Goal: Task Accomplishment & Management: Complete application form

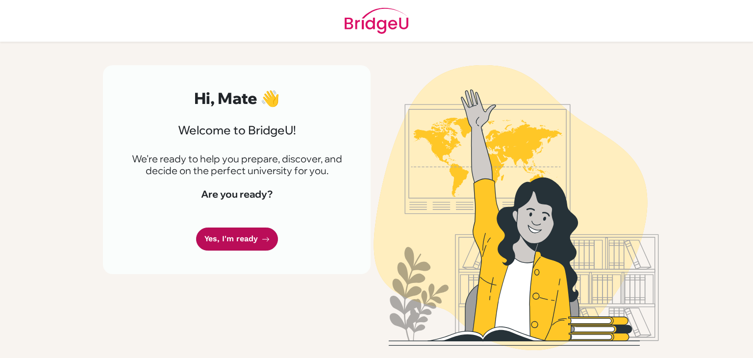
drag, startPoint x: 0, startPoint y: 0, endPoint x: 249, endPoint y: 245, distance: 349.1
click at [249, 245] on link "Yes, I'm ready" at bounding box center [237, 238] width 82 height 23
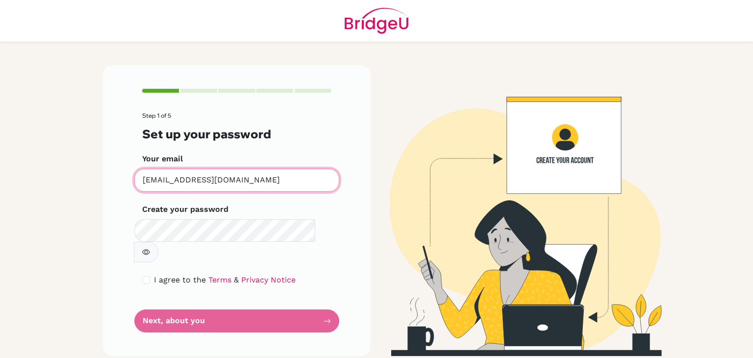
drag, startPoint x: 252, startPoint y: 185, endPoint x: 75, endPoint y: 197, distance: 177.9
click at [75, 197] on main "Step 1 of 5 Set up your password Your email mate.ga1665@ggis.hu Invalid email C…" at bounding box center [376, 179] width 753 height 358
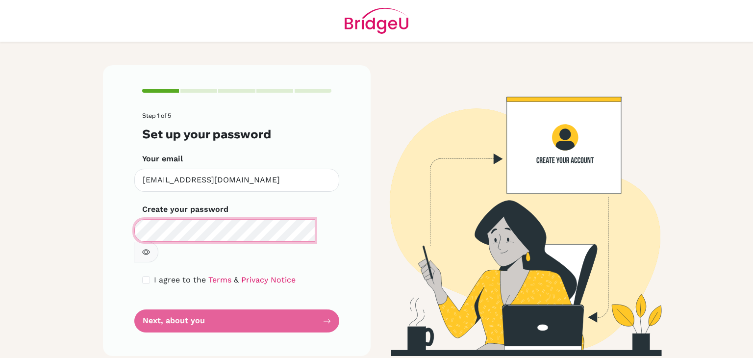
click at [49, 279] on main "Step 1 of 5 Set up your password Your email galmatewaterpolo@gmail.com Invalid …" at bounding box center [376, 179] width 753 height 358
click at [29, 236] on main "Step 1 of 5 Set up your password Your email galmatewaterpolo@gmail.com Invalid …" at bounding box center [376, 179] width 753 height 358
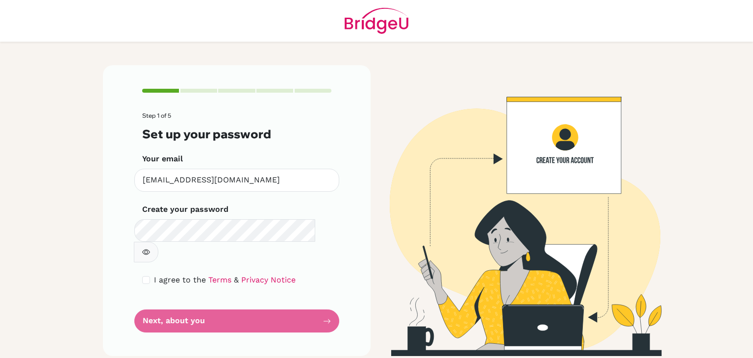
click at [158, 242] on button "button" at bounding box center [146, 252] width 25 height 21
click at [271, 291] on form "Step 1 of 5 Set up your password Your email galmatewaterpolo@gmail.com Invalid …" at bounding box center [236, 222] width 189 height 220
click at [251, 302] on form "Step 1 of 5 Set up your password Your email galmatewaterpolo@gmail.com Invalid …" at bounding box center [236, 222] width 189 height 220
click at [332, 300] on div "Step 1 of 5 Set up your password Your email galmatewaterpolo@gmail.com Invalid …" at bounding box center [237, 210] width 268 height 291
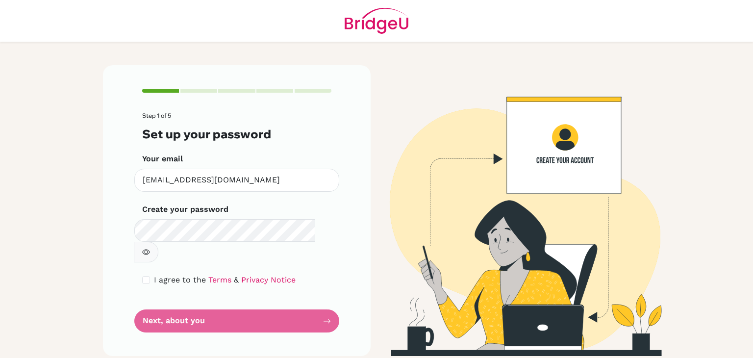
click at [328, 301] on form "Step 1 of 5 Set up your password Your email galmatewaterpolo@gmail.com Invalid …" at bounding box center [236, 222] width 189 height 220
click at [303, 298] on form "Step 1 of 5 Set up your password Your email galmatewaterpolo@gmail.com Invalid …" at bounding box center [236, 222] width 189 height 220
click at [206, 298] on form "Step 1 of 5 Set up your password Your email galmatewaterpolo@gmail.com Invalid …" at bounding box center [236, 222] width 189 height 220
click at [179, 301] on form "Step 1 of 5 Set up your password Your email galmatewaterpolo@gmail.com Invalid …" at bounding box center [236, 222] width 189 height 220
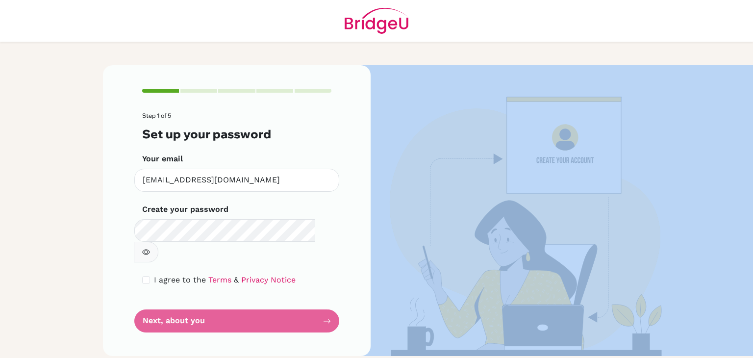
click at [179, 301] on form "Step 1 of 5 Set up your password Your email [EMAIL_ADDRESS][DOMAIN_NAME] Invali…" at bounding box center [236, 222] width 189 height 220
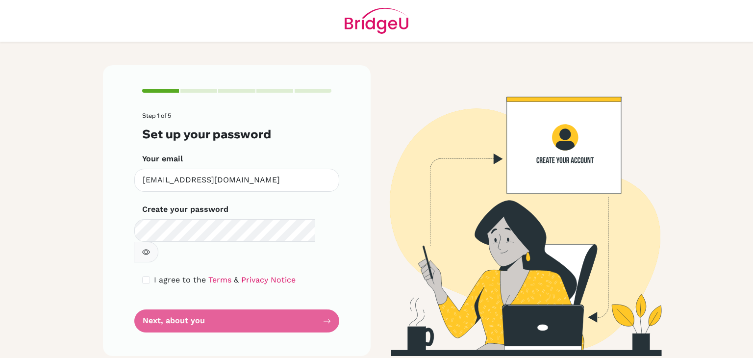
click at [179, 301] on form "Step 1 of 5 Set up your password Your email [EMAIL_ADDRESS][DOMAIN_NAME] Invali…" at bounding box center [236, 222] width 189 height 220
drag, startPoint x: 261, startPoint y: 183, endPoint x: 102, endPoint y: 185, distance: 158.9
click at [102, 185] on div "Step 1 of 5 Set up your password Your email [EMAIL_ADDRESS][DOMAIN_NAME] Invali…" at bounding box center [236, 210] width 279 height 291
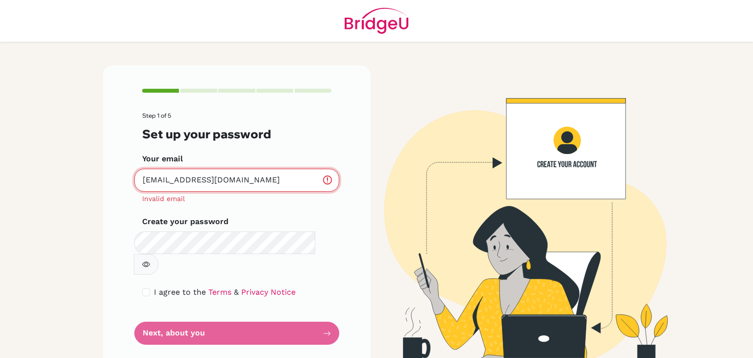
type input "[EMAIL_ADDRESS][DOMAIN_NAME]"
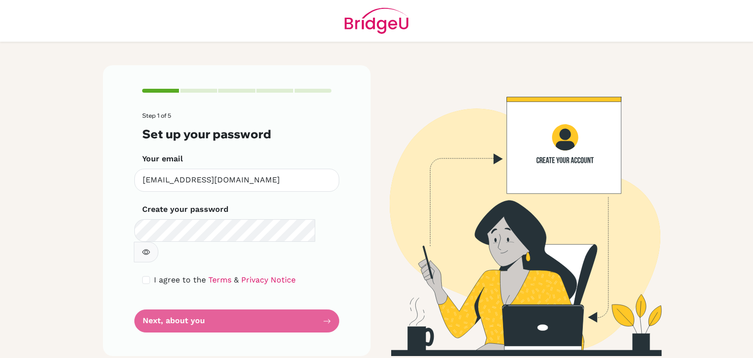
click at [173, 319] on div "Step 1 of 5 Set up your password Your email [EMAIL_ADDRESS][DOMAIN_NAME] Invali…" at bounding box center [237, 210] width 268 height 291
click at [190, 306] on form "Step 1 of 5 Set up your password Your email [EMAIL_ADDRESS][DOMAIN_NAME] Invali…" at bounding box center [236, 222] width 189 height 220
click at [326, 301] on form "Step 1 of 5 Set up your password Your email [EMAIL_ADDRESS][DOMAIN_NAME] Invali…" at bounding box center [236, 222] width 189 height 220
click at [326, 299] on form "Step 1 of 5 Set up your password Your email [EMAIL_ADDRESS][DOMAIN_NAME] Invali…" at bounding box center [236, 222] width 189 height 220
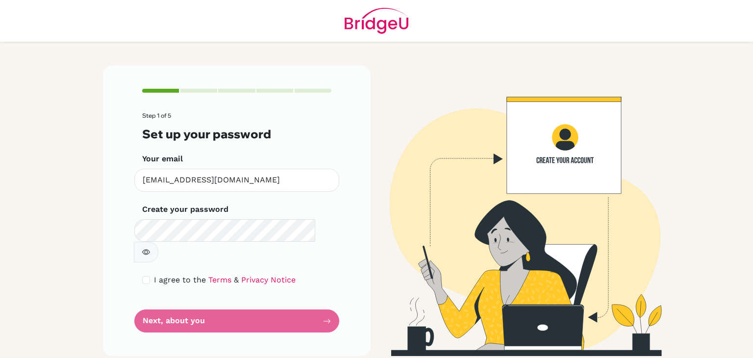
click at [326, 299] on form "Step 1 of 5 Set up your password Your email [EMAIL_ADDRESS][DOMAIN_NAME] Invali…" at bounding box center [236, 222] width 189 height 220
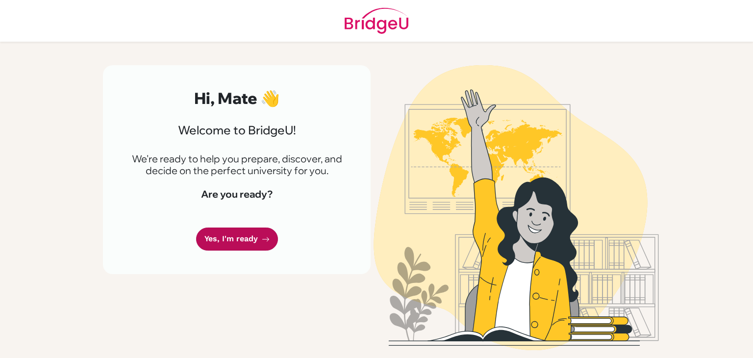
click at [254, 241] on link "Yes, I'm ready" at bounding box center [237, 238] width 82 height 23
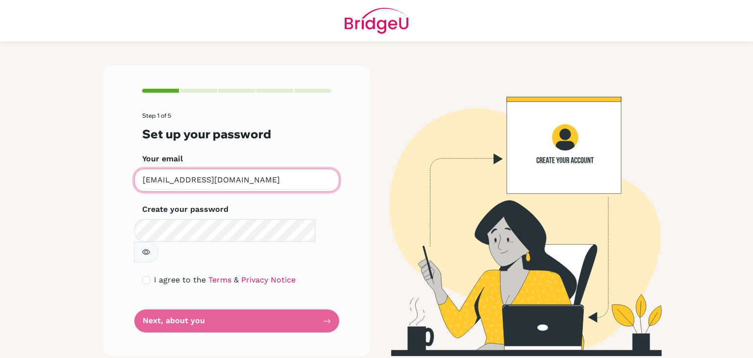
drag, startPoint x: 241, startPoint y: 184, endPoint x: 27, endPoint y: 162, distance: 214.8
click at [27, 162] on main "Step 1 of 5 Set up your password Your email mate.ga1665@ggis.hu Invalid email C…" at bounding box center [376, 179] width 753 height 358
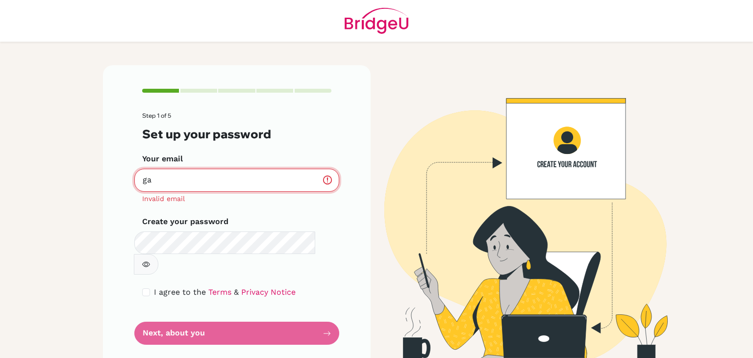
type input "galmatewaterpolo@gmail.com"
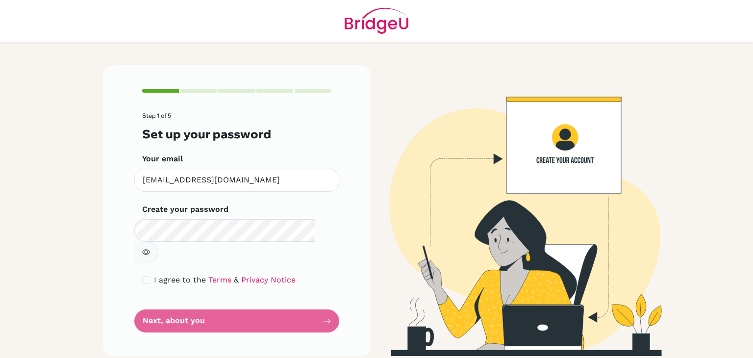
click at [158, 242] on button "button" at bounding box center [146, 252] width 25 height 21
click at [282, 291] on form "Step 1 of 5 Set up your password Your email galmatewaterpolo@gmail.com Invalid …" at bounding box center [236, 222] width 189 height 220
click at [189, 297] on form "Step 1 of 5 Set up your password Your email [EMAIL_ADDRESS][DOMAIN_NAME] Invali…" at bounding box center [236, 222] width 189 height 220
click at [327, 301] on form "Step 1 of 5 Set up your password Your email galmatewaterpolo@gmail.com Invalid …" at bounding box center [236, 222] width 189 height 220
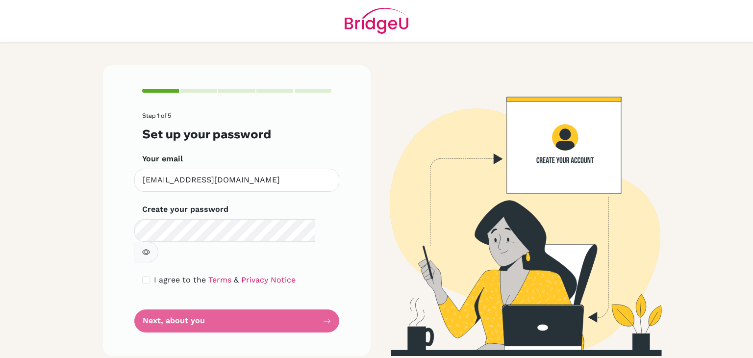
click at [327, 300] on form "Step 1 of 5 Set up your password Your email galmatewaterpolo@gmail.com Invalid …" at bounding box center [236, 222] width 189 height 220
click at [207, 291] on form "Step 1 of 5 Set up your password Your email galmatewaterpolo@gmail.com Invalid …" at bounding box center [236, 222] width 189 height 220
click at [219, 275] on link "Terms" at bounding box center [219, 279] width 23 height 9
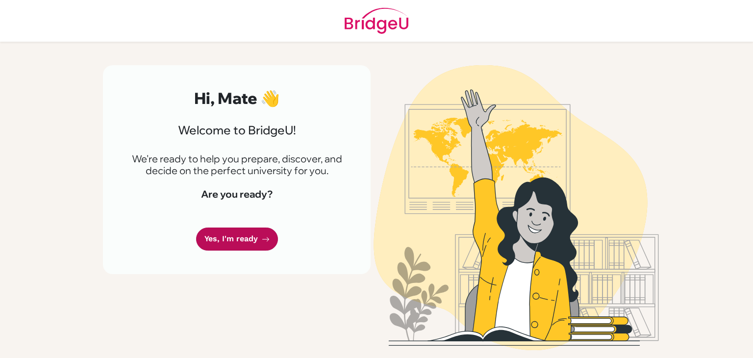
click at [221, 240] on link "Yes, I'm ready" at bounding box center [237, 238] width 82 height 23
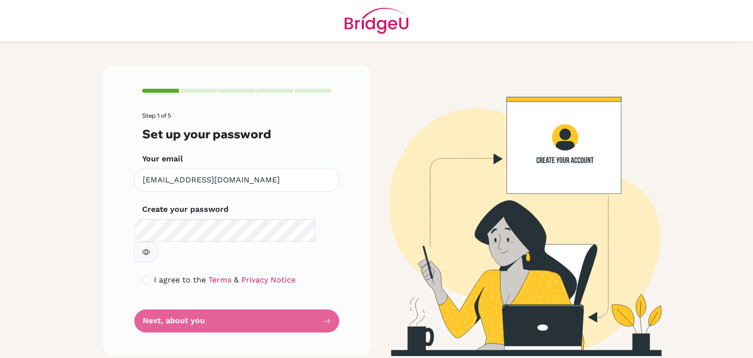
click at [277, 301] on form "Step 1 of 5 Set up your password Your email [EMAIL_ADDRESS][DOMAIN_NAME] Invali…" at bounding box center [236, 222] width 189 height 220
click at [324, 301] on form "Step 1 of 5 Set up your password Your email [EMAIL_ADDRESS][DOMAIN_NAME] Invali…" at bounding box center [236, 222] width 189 height 220
click at [327, 300] on form "Step 1 of 5 Set up your password Your email [EMAIL_ADDRESS][DOMAIN_NAME] Invali…" at bounding box center [236, 222] width 189 height 220
click at [175, 293] on form "Step 1 of 5 Set up your password Your email mate.ga1665@ggis.hu Invalid email C…" at bounding box center [236, 222] width 189 height 220
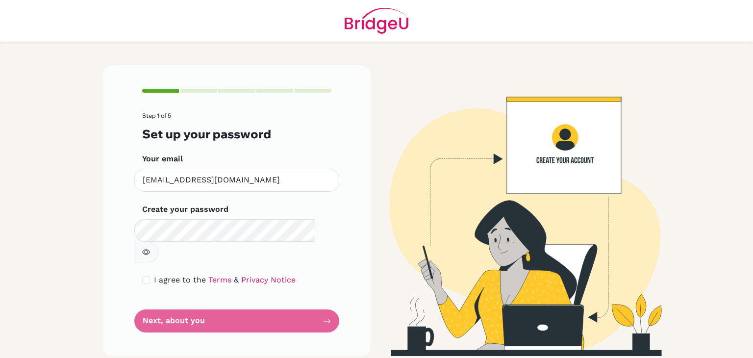
click at [151, 301] on form "Step 1 of 5 Set up your password Your email [EMAIL_ADDRESS][DOMAIN_NAME] Invali…" at bounding box center [236, 222] width 189 height 220
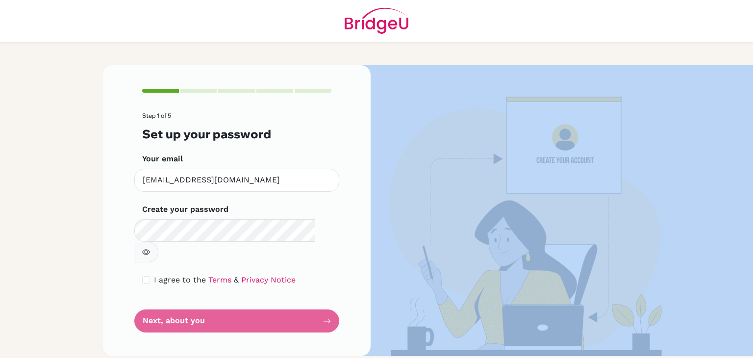
click at [151, 301] on form "Step 1 of 5 Set up your password Your email [EMAIL_ADDRESS][DOMAIN_NAME] Invali…" at bounding box center [236, 222] width 189 height 220
click at [465, 243] on img at bounding box center [516, 210] width 559 height 291
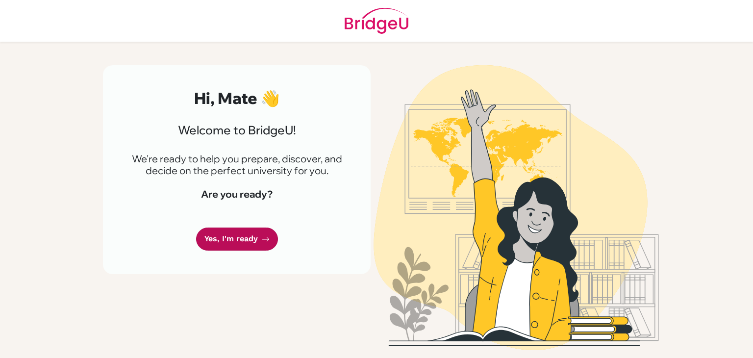
click at [236, 235] on link "Yes, I'm ready" at bounding box center [237, 238] width 82 height 23
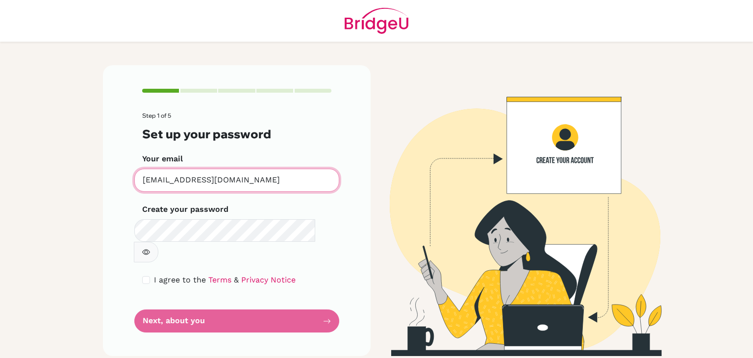
drag, startPoint x: 249, startPoint y: 185, endPoint x: 78, endPoint y: 190, distance: 170.7
click at [78, 190] on main "Step 1 of 5 Set up your password Your email [EMAIL_ADDRESS][DOMAIN_NAME] Invali…" at bounding box center [376, 179] width 753 height 358
drag, startPoint x: 273, startPoint y: 179, endPoint x: 76, endPoint y: 190, distance: 197.4
click at [76, 190] on main "Step 1 of 5 Set up your password Your email [EMAIL_ADDRESS][DOMAIN_NAME] Invali…" at bounding box center [376, 179] width 753 height 358
type input "[EMAIL_ADDRESS][DOMAIN_NAME]"
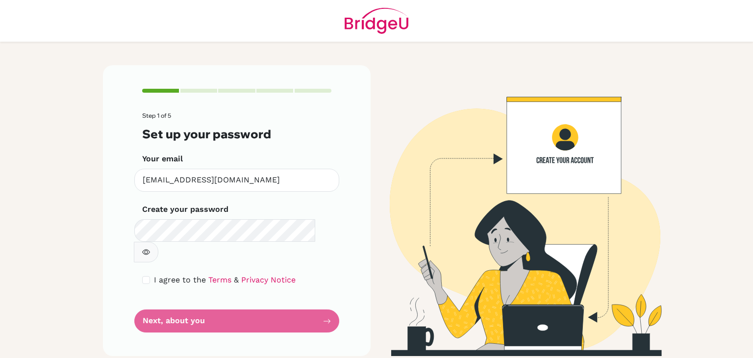
click at [150, 248] on icon "button" at bounding box center [146, 252] width 8 height 8
click at [149, 249] on icon "button" at bounding box center [145, 252] width 7 height 6
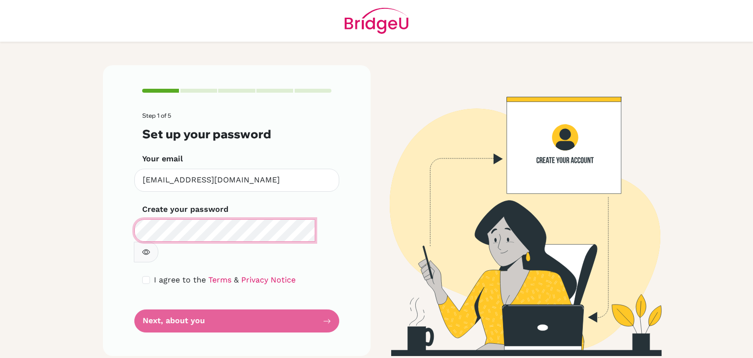
click at [72, 216] on main "Step 1 of 5 Set up your password Your email galmatewaterpolo@gmail.com Invalid …" at bounding box center [376, 179] width 753 height 358
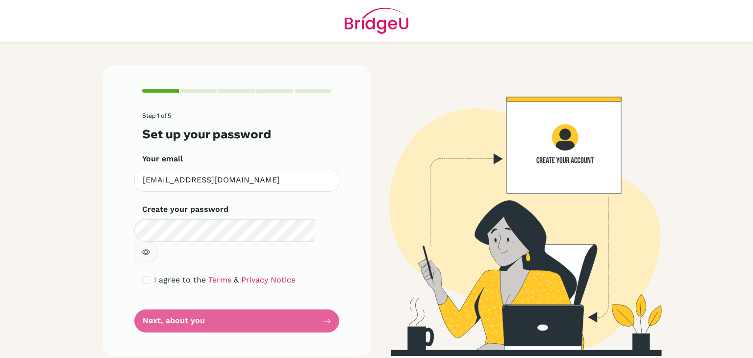
click at [150, 250] on icon "button" at bounding box center [146, 252] width 8 height 5
click at [149, 249] on icon "button" at bounding box center [145, 252] width 7 height 6
click at [281, 302] on form "Step 1 of 5 Set up your password Your email galmatewaterpolo@gmail.com Invalid …" at bounding box center [236, 222] width 189 height 220
click at [182, 298] on form "Step 1 of 5 Set up your password Your email galmatewaterpolo@gmail.com Invalid …" at bounding box center [236, 222] width 189 height 220
click at [327, 300] on form "Step 1 of 5 Set up your password Your email galmatewaterpolo@gmail.com Invalid …" at bounding box center [236, 222] width 189 height 220
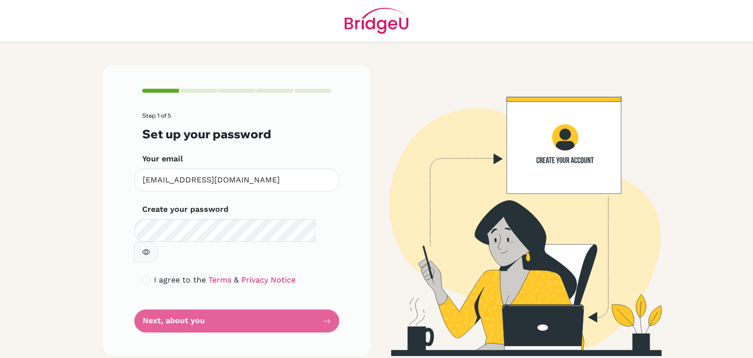
click at [326, 300] on form "Step 1 of 5 Set up your password Your email galmatewaterpolo@gmail.com Invalid …" at bounding box center [236, 222] width 189 height 220
click at [217, 297] on form "Step 1 of 5 Set up your password Your email galmatewaterpolo@gmail.com Invalid …" at bounding box center [236, 222] width 189 height 220
click at [200, 90] on div at bounding box center [198, 91] width 37 height 4
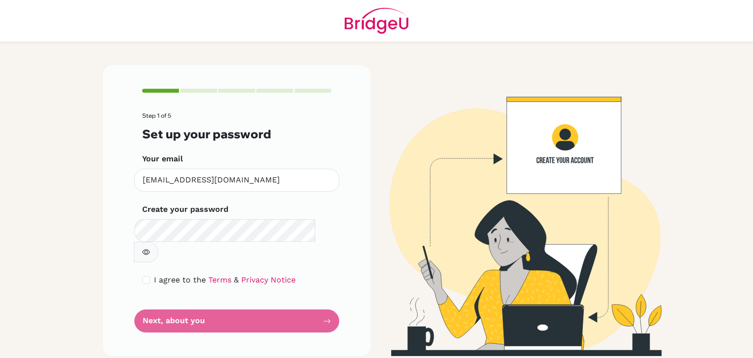
click at [200, 90] on div at bounding box center [198, 91] width 37 height 4
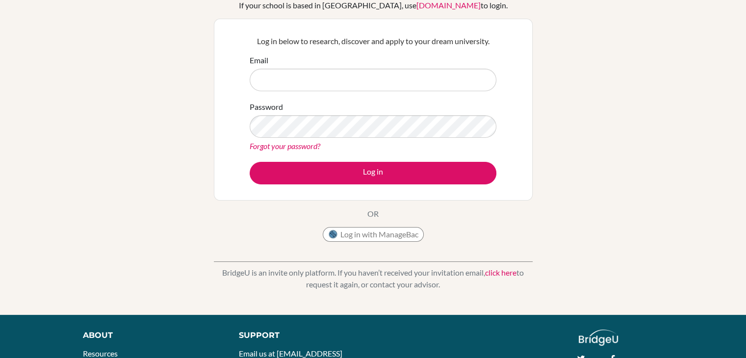
scroll to position [73, 0]
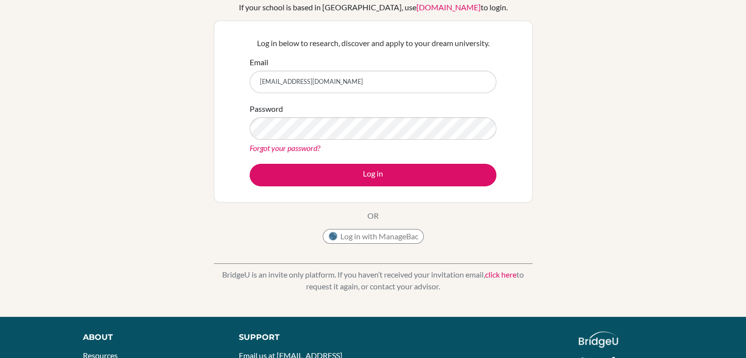
drag, startPoint x: 369, startPoint y: 82, endPoint x: 128, endPoint y: 102, distance: 242.1
click at [128, 102] on div "Welcome to BridgeU If your school is based in China, use app.bridge-u.com.cn to…" at bounding box center [373, 136] width 746 height 321
type input "galmatewaterpolo@gmail.com"
click at [83, 146] on div "Welcome to BridgeU If your school is based in China, use app.bridge-u.com.cn to…" at bounding box center [373, 136] width 746 height 321
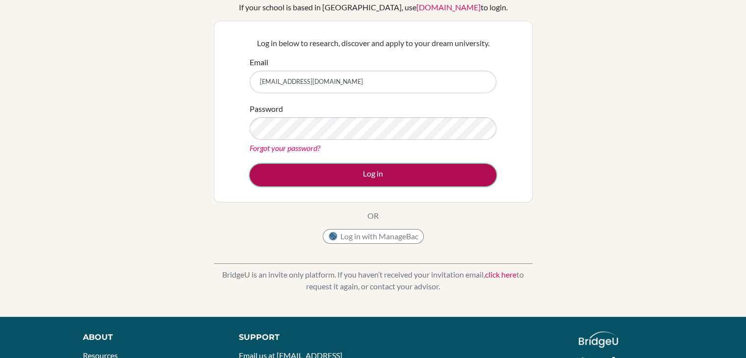
click at [275, 168] on button "Log in" at bounding box center [373, 175] width 247 height 23
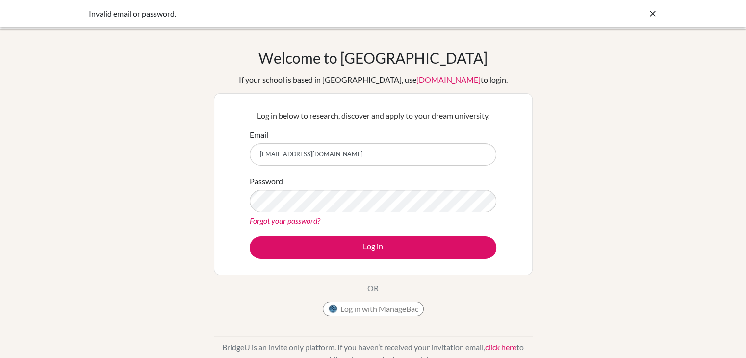
click at [650, 12] on icon at bounding box center [653, 14] width 10 height 10
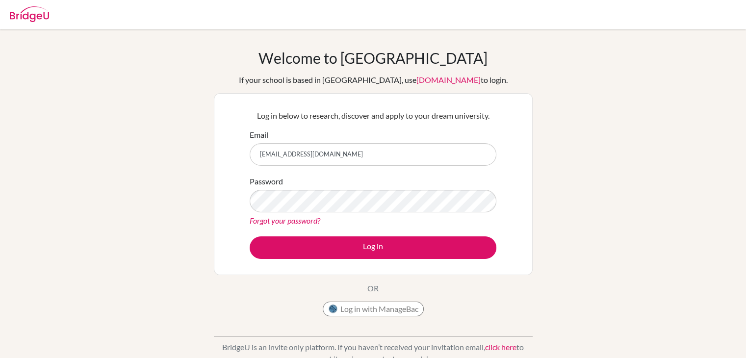
click at [30, 22] on div at bounding box center [29, 12] width 39 height 29
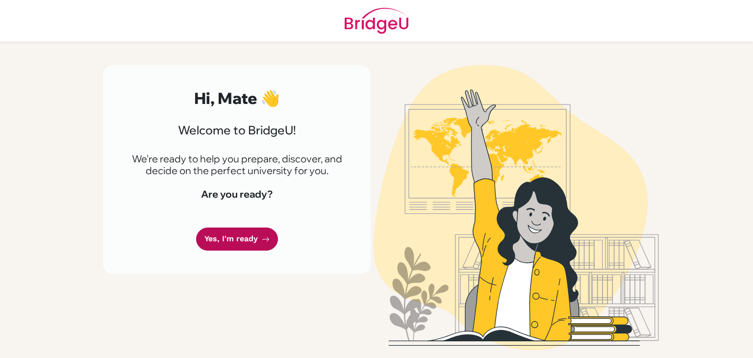
click at [219, 236] on link "Yes, I'm ready" at bounding box center [237, 238] width 82 height 23
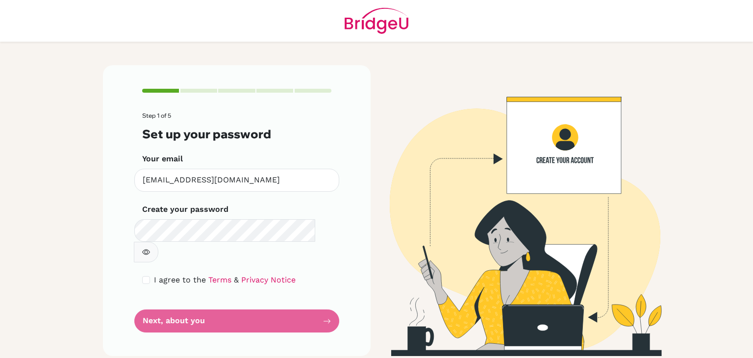
click at [204, 217] on div "Create your password Make sure it's at least 6 characters" at bounding box center [236, 232] width 189 height 59
click at [150, 248] on icon "button" at bounding box center [146, 252] width 8 height 8
click at [251, 299] on form "Step 1 of 5 Set up your password Your email [EMAIL_ADDRESS][DOMAIN_NAME] Invali…" at bounding box center [236, 222] width 189 height 220
click at [327, 301] on form "Step 1 of 5 Set up your password Your email [EMAIL_ADDRESS][DOMAIN_NAME] Invali…" at bounding box center [236, 222] width 189 height 220
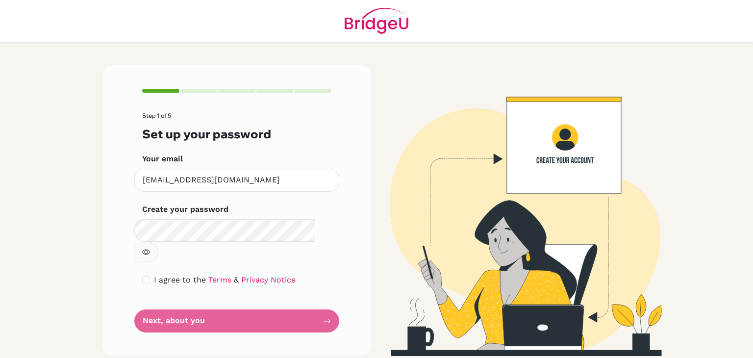
click at [327, 301] on form "Step 1 of 5 Set up your password Your email [EMAIL_ADDRESS][DOMAIN_NAME] Invali…" at bounding box center [236, 222] width 189 height 220
click at [143, 297] on form "Step 1 of 5 Set up your password Your email [EMAIL_ADDRESS][DOMAIN_NAME] Invali…" at bounding box center [236, 222] width 189 height 220
click at [329, 302] on form "Step 1 of 5 Set up your password Your email [EMAIL_ADDRESS][DOMAIN_NAME] Invali…" at bounding box center [236, 222] width 189 height 220
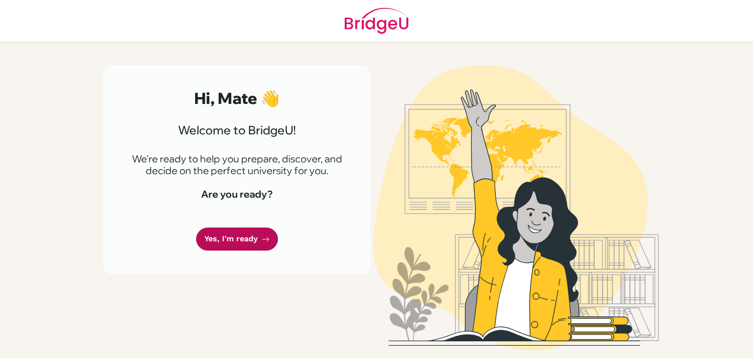
click at [255, 241] on link "Yes, I'm ready" at bounding box center [237, 238] width 82 height 23
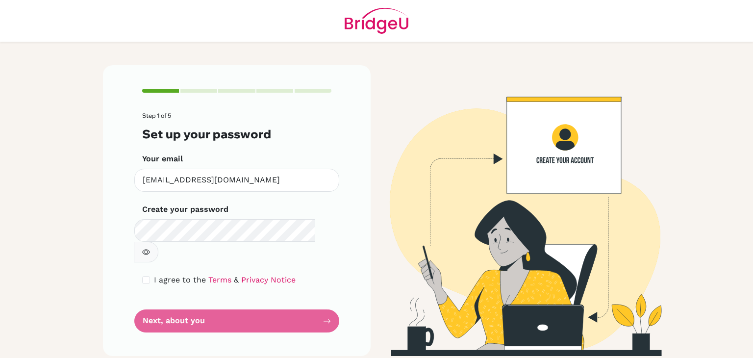
click at [161, 294] on form "Step 1 of 5 Set up your password Your email [EMAIL_ADDRESS][DOMAIN_NAME] Invali…" at bounding box center [236, 222] width 189 height 220
click at [197, 297] on form "Step 1 of 5 Set up your password Your email [EMAIL_ADDRESS][DOMAIN_NAME] Invali…" at bounding box center [236, 222] width 189 height 220
click at [326, 299] on form "Step 1 of 5 Set up your password Your email [EMAIL_ADDRESS][DOMAIN_NAME] Invali…" at bounding box center [236, 222] width 189 height 220
drag, startPoint x: 326, startPoint y: 299, endPoint x: 281, endPoint y: 126, distance: 178.6
click at [281, 126] on form "Step 1 of 5 Set up your password Your email [EMAIL_ADDRESS][DOMAIN_NAME] Invali…" at bounding box center [236, 222] width 189 height 220
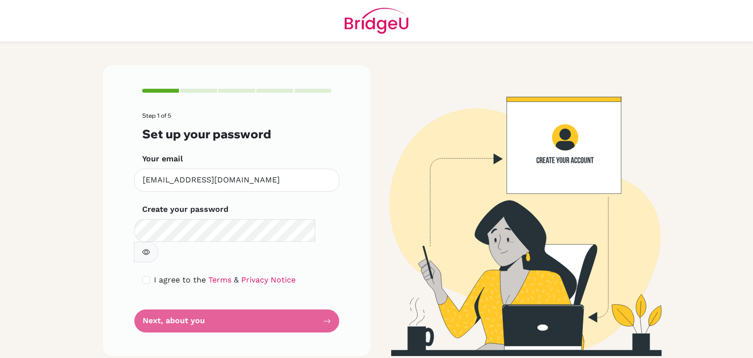
click at [241, 286] on form "Step 1 of 5 Set up your password Your email [EMAIL_ADDRESS][DOMAIN_NAME] Invali…" at bounding box center [236, 222] width 189 height 220
click at [236, 294] on form "Step 1 of 5 Set up your password Your email [EMAIL_ADDRESS][DOMAIN_NAME] Invali…" at bounding box center [236, 222] width 189 height 220
click at [327, 302] on form "Step 1 of 5 Set up your password Your email [EMAIL_ADDRESS][DOMAIN_NAME] Invali…" at bounding box center [236, 222] width 189 height 220
click at [211, 275] on link "Terms" at bounding box center [219, 279] width 23 height 9
click at [275, 300] on form "Step 1 of 5 Set up your password Your email [EMAIL_ADDRESS][DOMAIN_NAME] Invali…" at bounding box center [236, 222] width 189 height 220
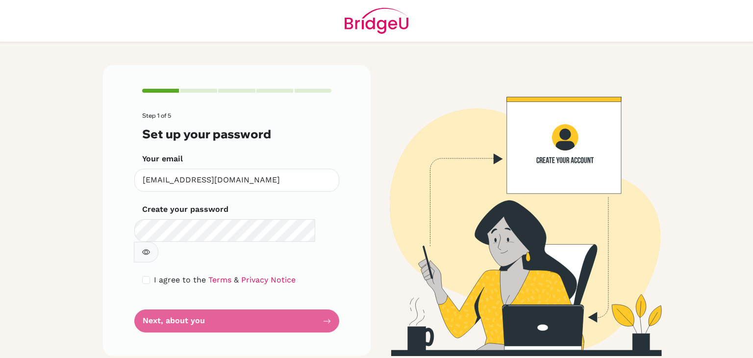
click at [325, 302] on form "Step 1 of 5 Set up your password Your email [EMAIL_ADDRESS][DOMAIN_NAME] Invali…" at bounding box center [236, 222] width 189 height 220
click at [150, 248] on icon "button" at bounding box center [146, 252] width 8 height 8
click at [327, 301] on form "Step 1 of 5 Set up your password Your email [EMAIL_ADDRESS][DOMAIN_NAME] Invali…" at bounding box center [236, 222] width 189 height 220
click at [280, 298] on form "Step 1 of 5 Set up your password Your email [EMAIL_ADDRESS][DOMAIN_NAME] Invali…" at bounding box center [236, 222] width 189 height 220
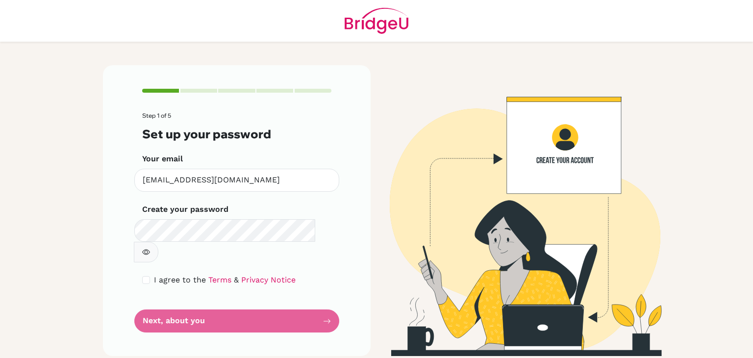
click at [229, 302] on form "Step 1 of 5 Set up your password Your email [EMAIL_ADDRESS][DOMAIN_NAME] Invali…" at bounding box center [236, 222] width 189 height 220
click at [186, 302] on form "Step 1 of 5 Set up your password Your email [EMAIL_ADDRESS][DOMAIN_NAME] Invali…" at bounding box center [236, 222] width 189 height 220
